Goal: Task Accomplishment & Management: Manage account settings

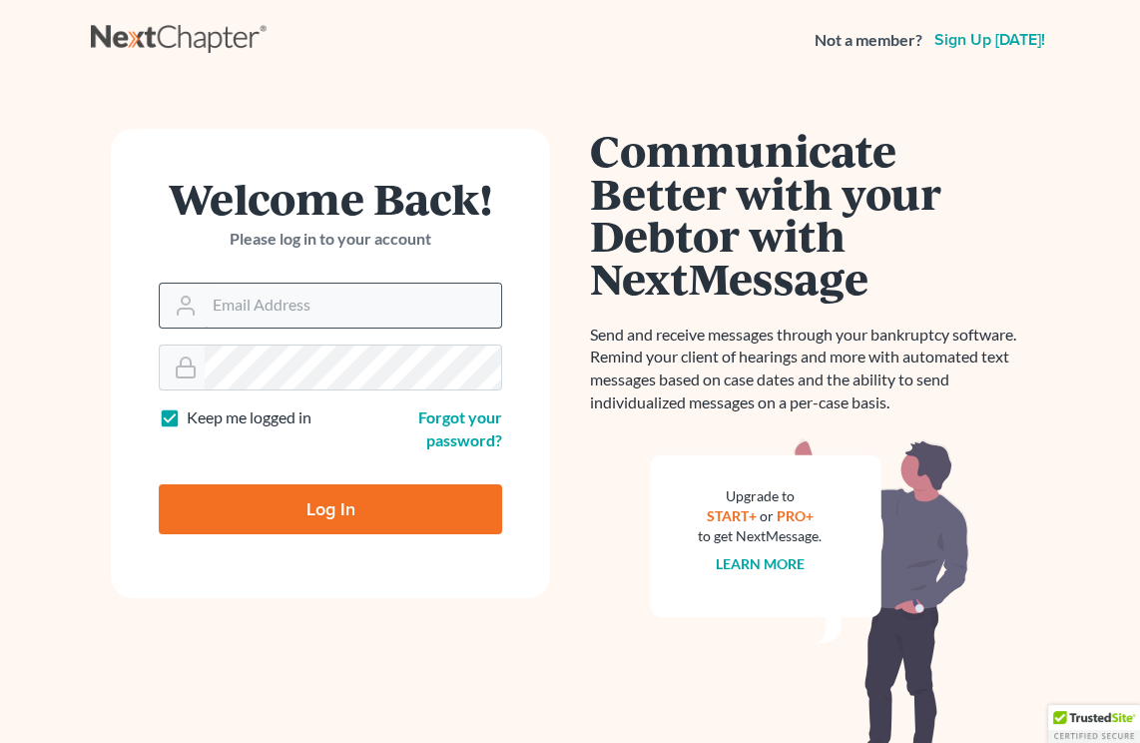
type input "lapointe@robertlapointe.com"
click at [289, 301] on input "lapointe@robertlapointe.com" at bounding box center [353, 305] width 296 height 44
click at [303, 503] on input "Log In" at bounding box center [330, 509] width 343 height 50
type input "Thinking..."
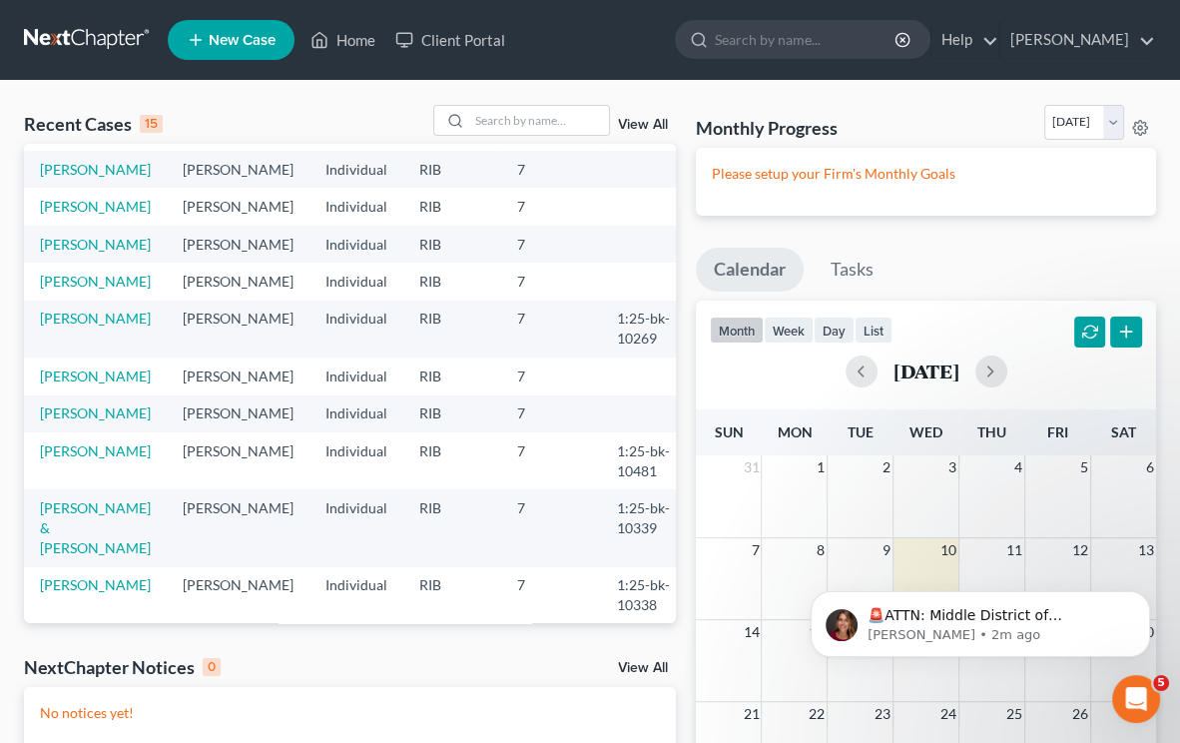
scroll to position [354, 0]
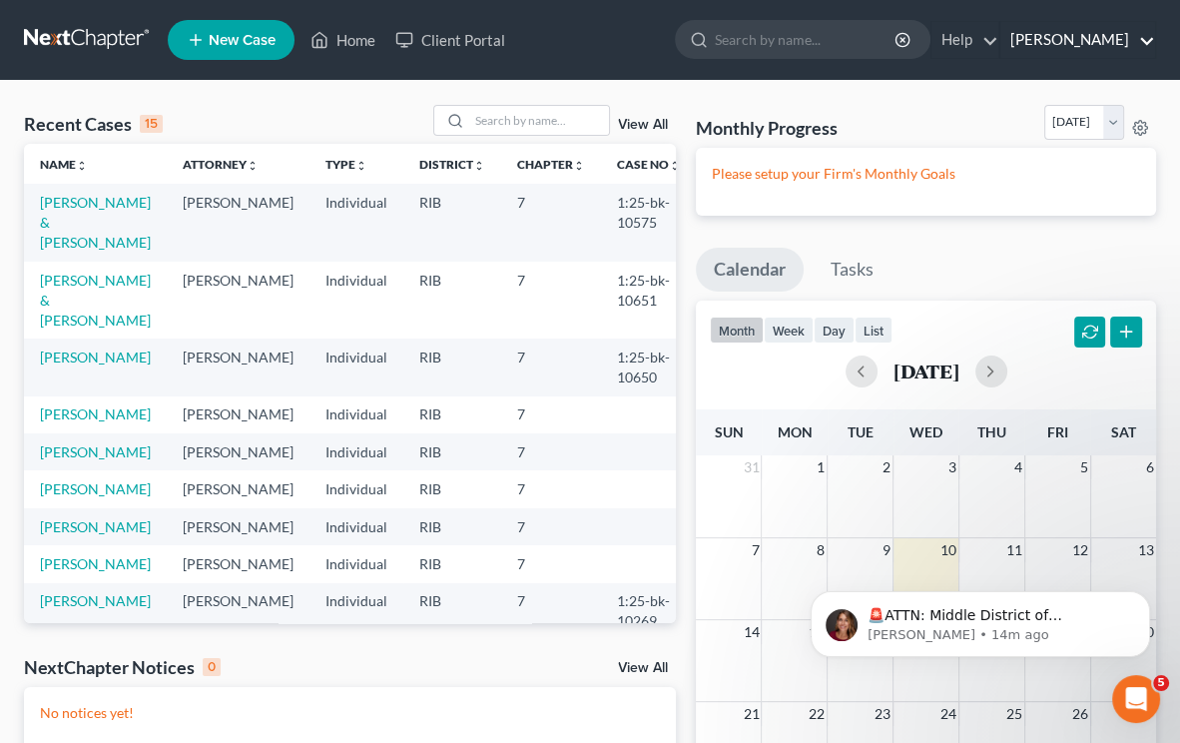
click at [1099, 47] on link "Robert Lapointe" at bounding box center [1077, 40] width 155 height 36
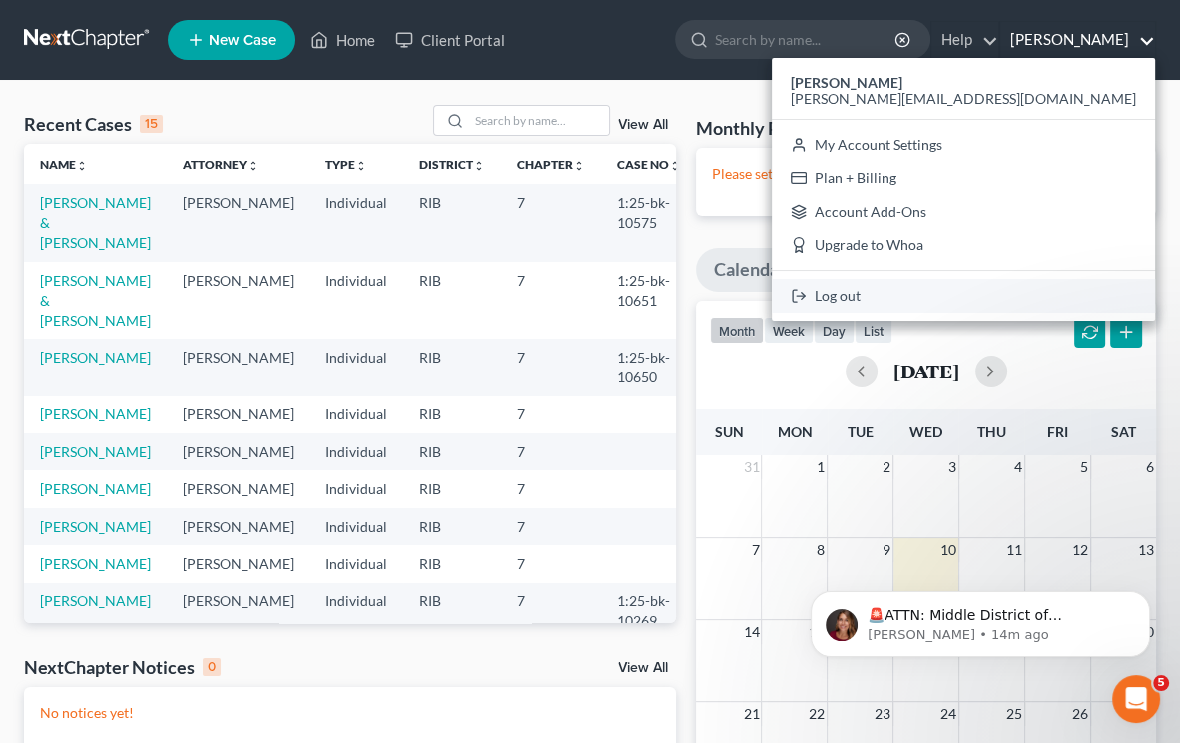
click at [1004, 303] on link "Log out" at bounding box center [963, 295] width 383 height 34
